Goal: Task Accomplishment & Management: Manage account settings

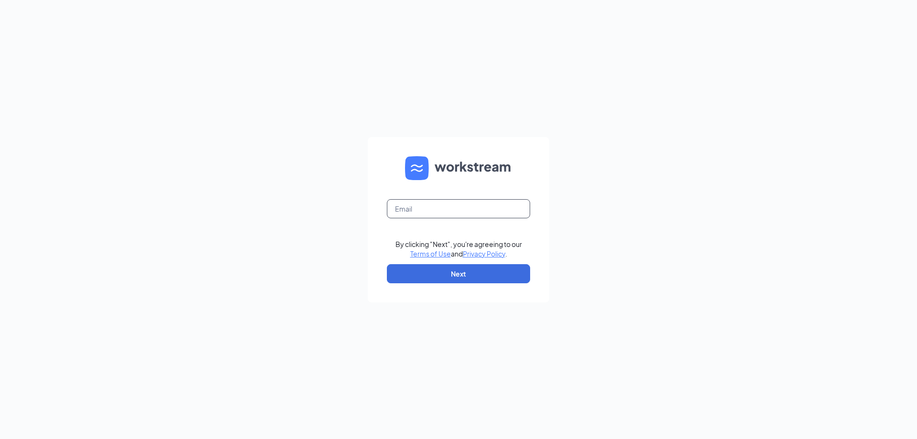
click at [416, 200] on input "text" at bounding box center [458, 208] width 143 height 19
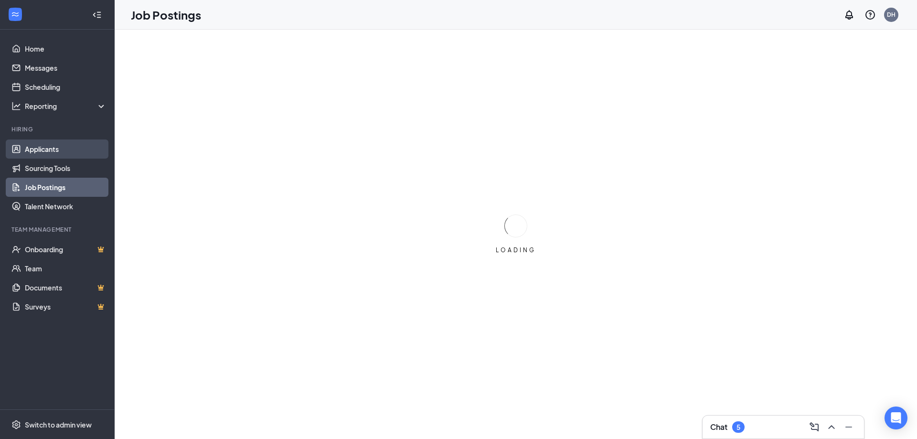
click at [42, 152] on link "Applicants" at bounding box center [66, 149] width 82 height 19
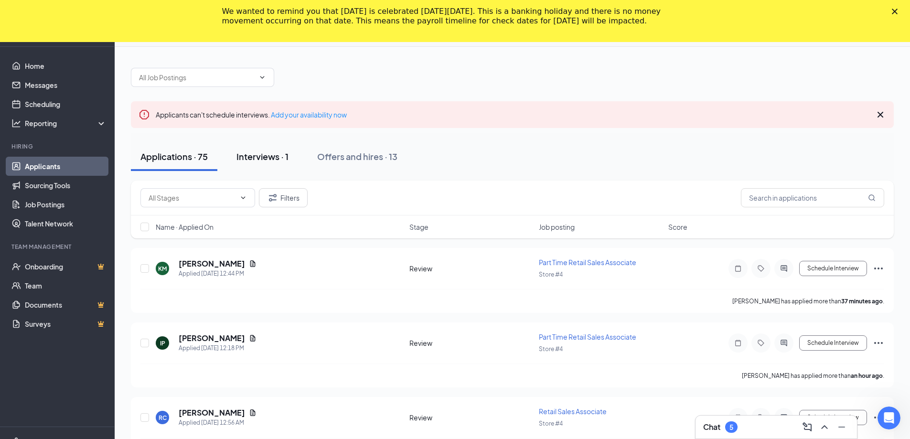
scroll to position [48, 0]
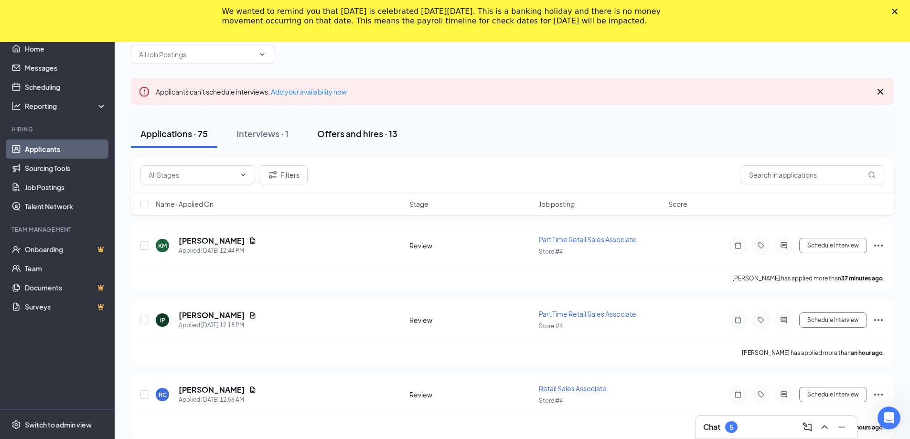
click at [366, 128] on div "Offers and hires · 13" at bounding box center [357, 134] width 80 height 12
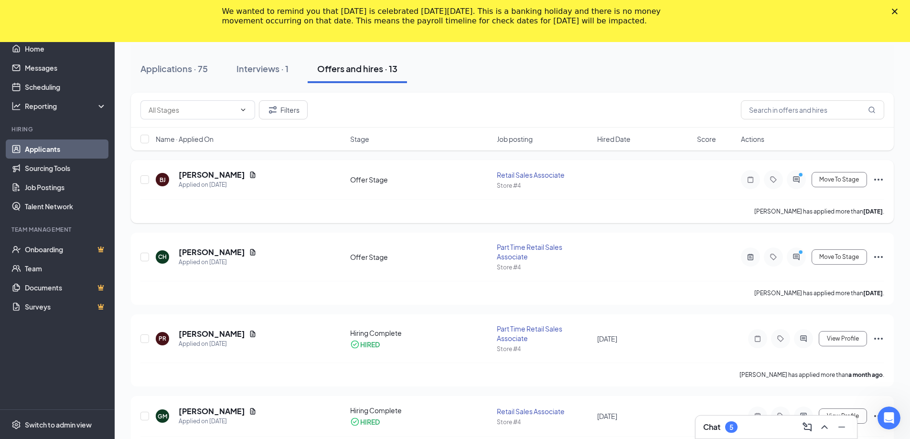
scroll to position [96, 0]
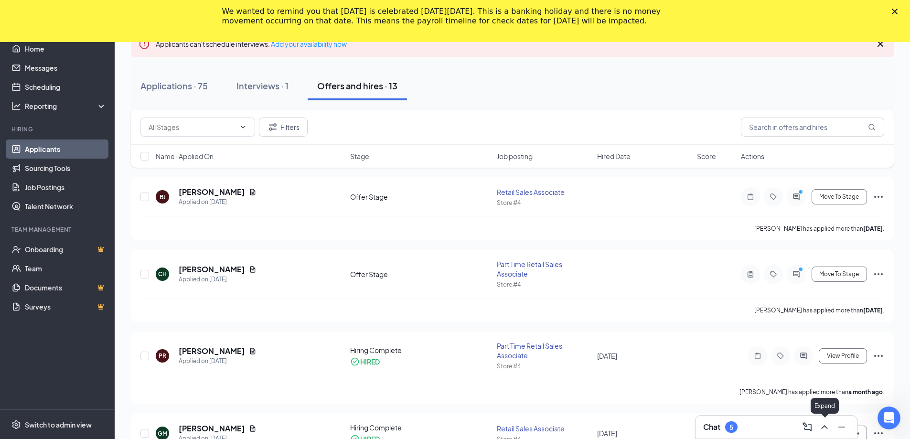
click at [829, 432] on icon "ChevronUp" at bounding box center [824, 426] width 11 height 11
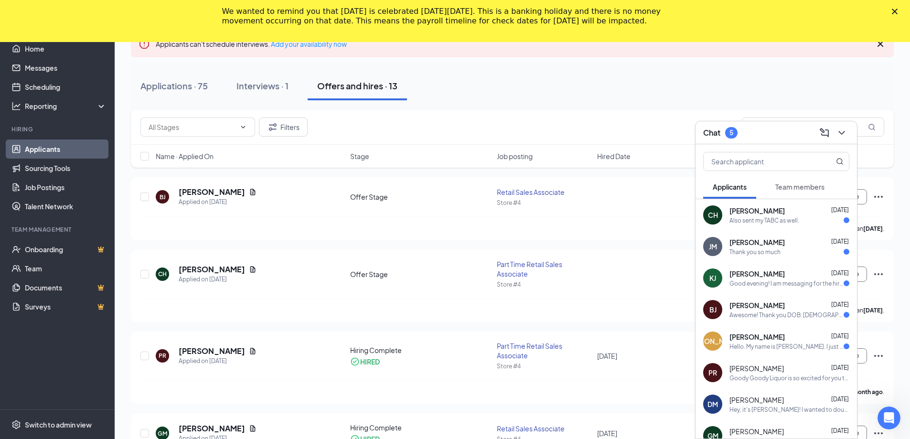
scroll to position [48, 0]
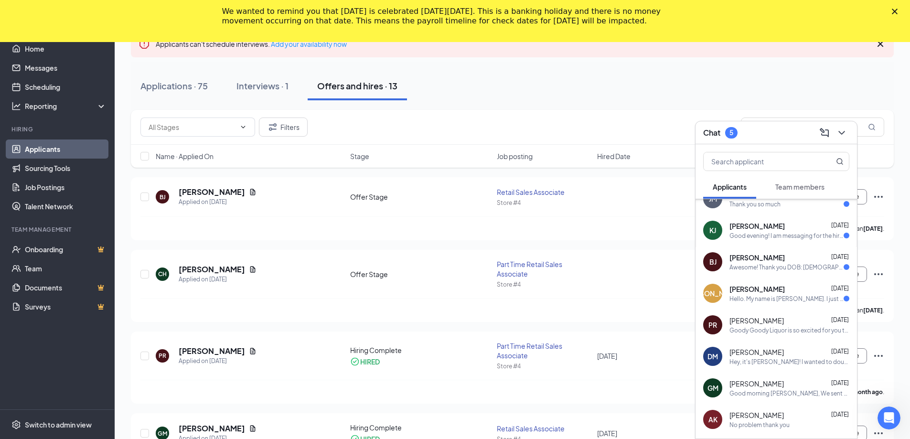
click at [776, 363] on div "Hey, it's [PERSON_NAME]! I wanted to double check what the dress code requireme…" at bounding box center [790, 362] width 120 height 8
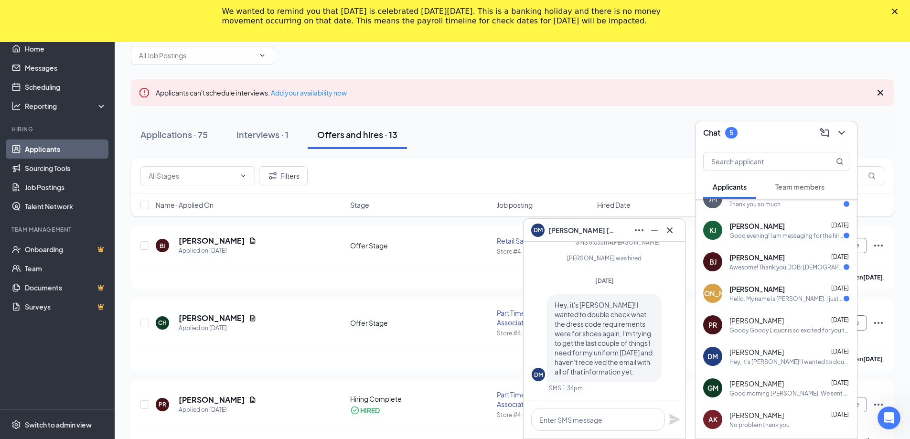
scroll to position [0, 0]
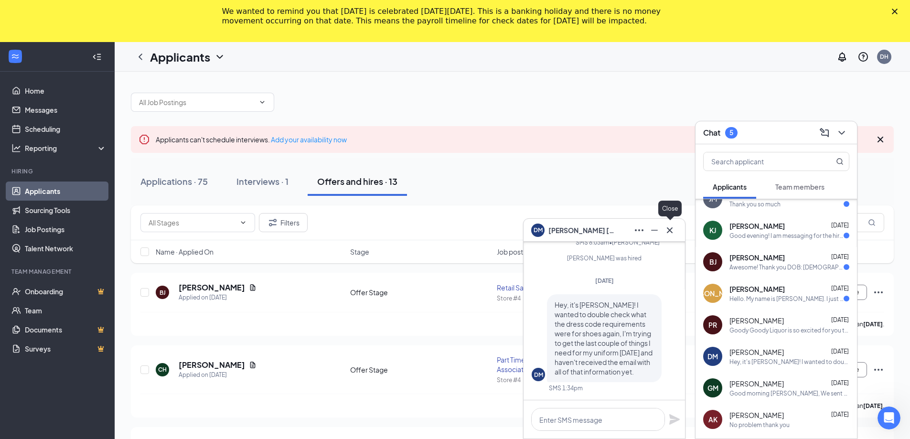
click at [668, 231] on icon "Cross" at bounding box center [669, 230] width 11 height 11
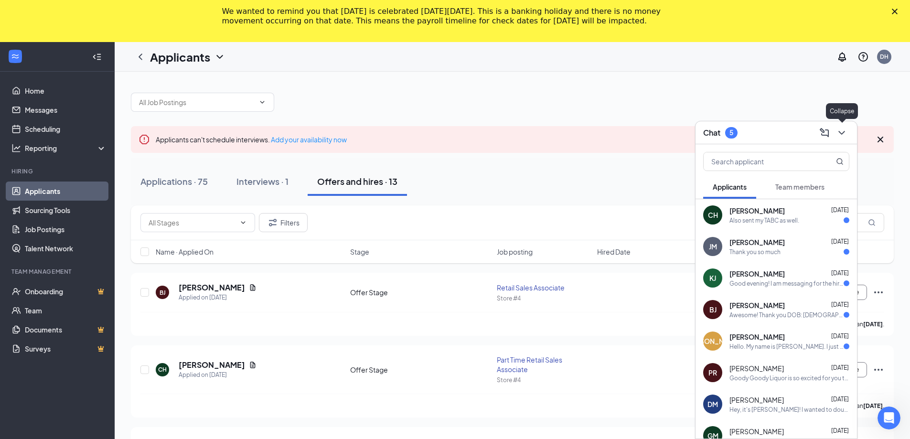
click at [836, 132] on icon "ChevronDown" at bounding box center [841, 132] width 11 height 11
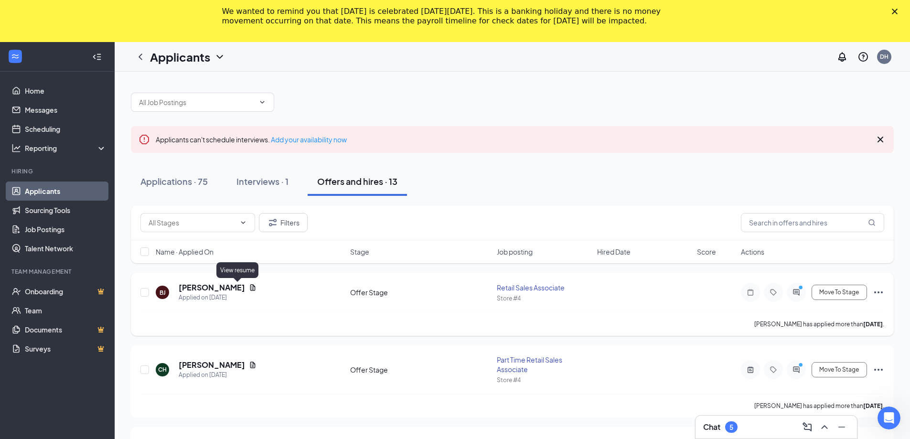
click at [249, 286] on icon "Document" at bounding box center [253, 288] width 8 height 8
